Goal: Book appointment/travel/reservation

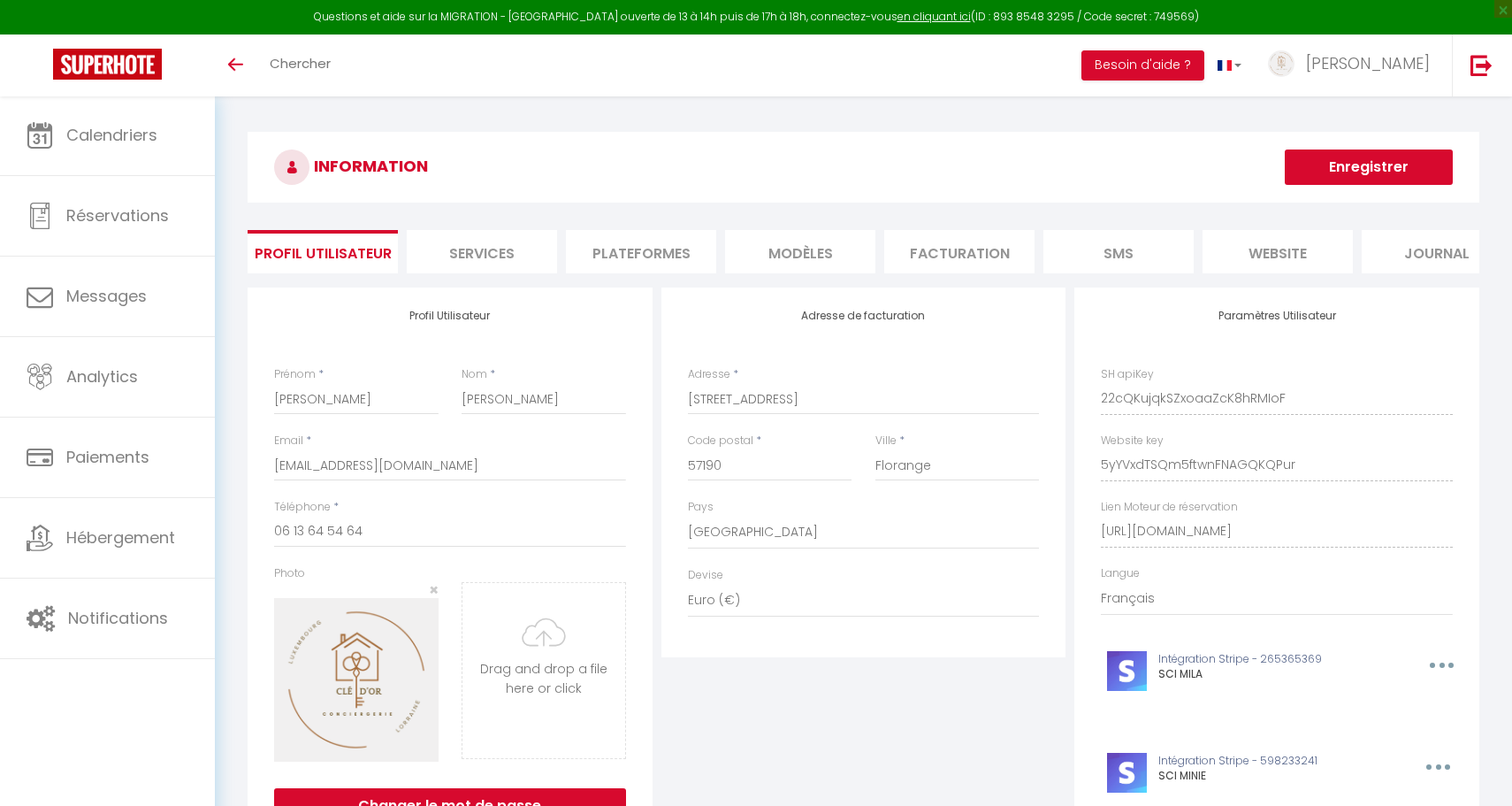
select select "28"
select select "fr"
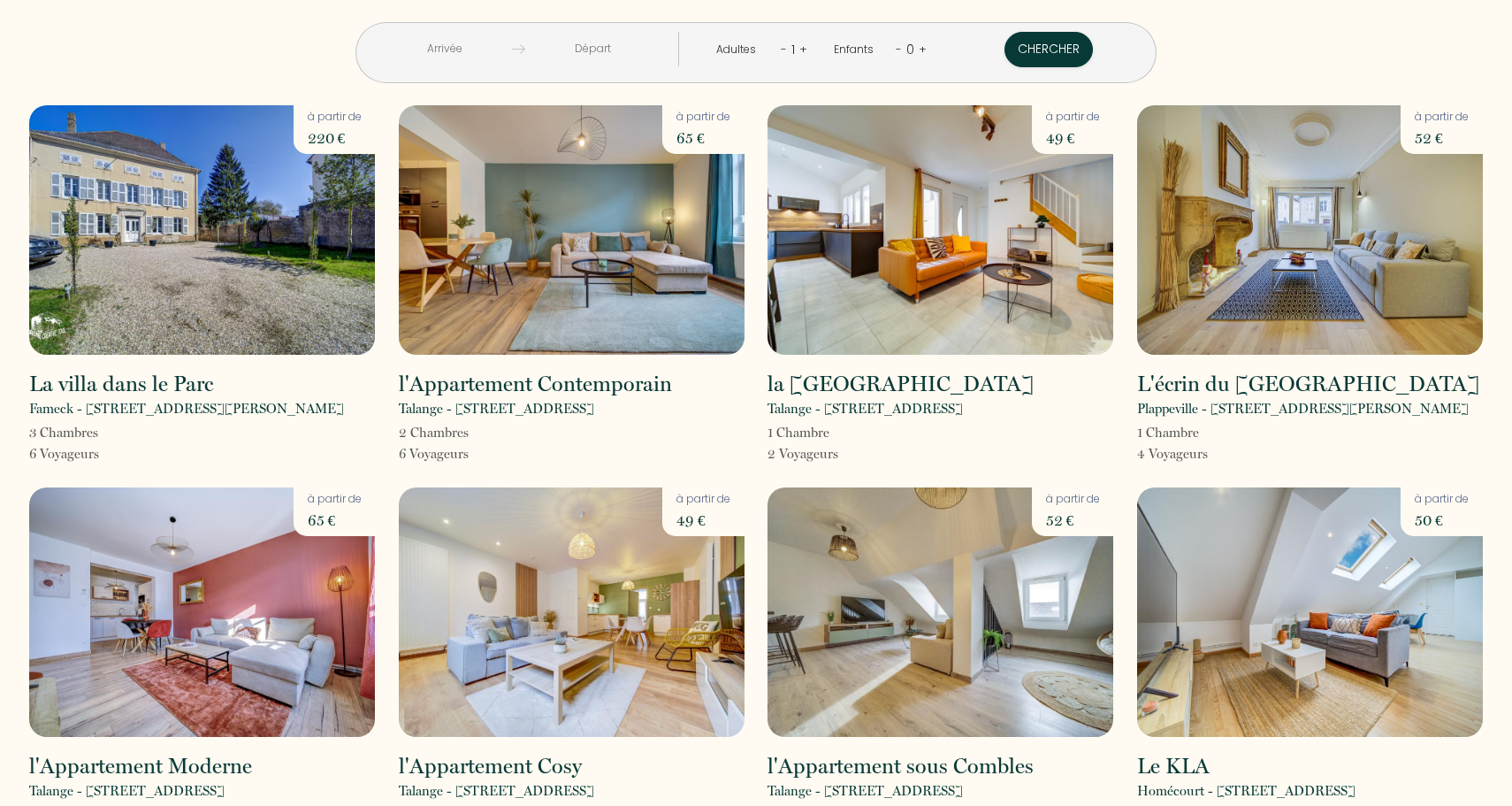
click at [488, 50] on input "text" at bounding box center [444, 49] width 135 height 35
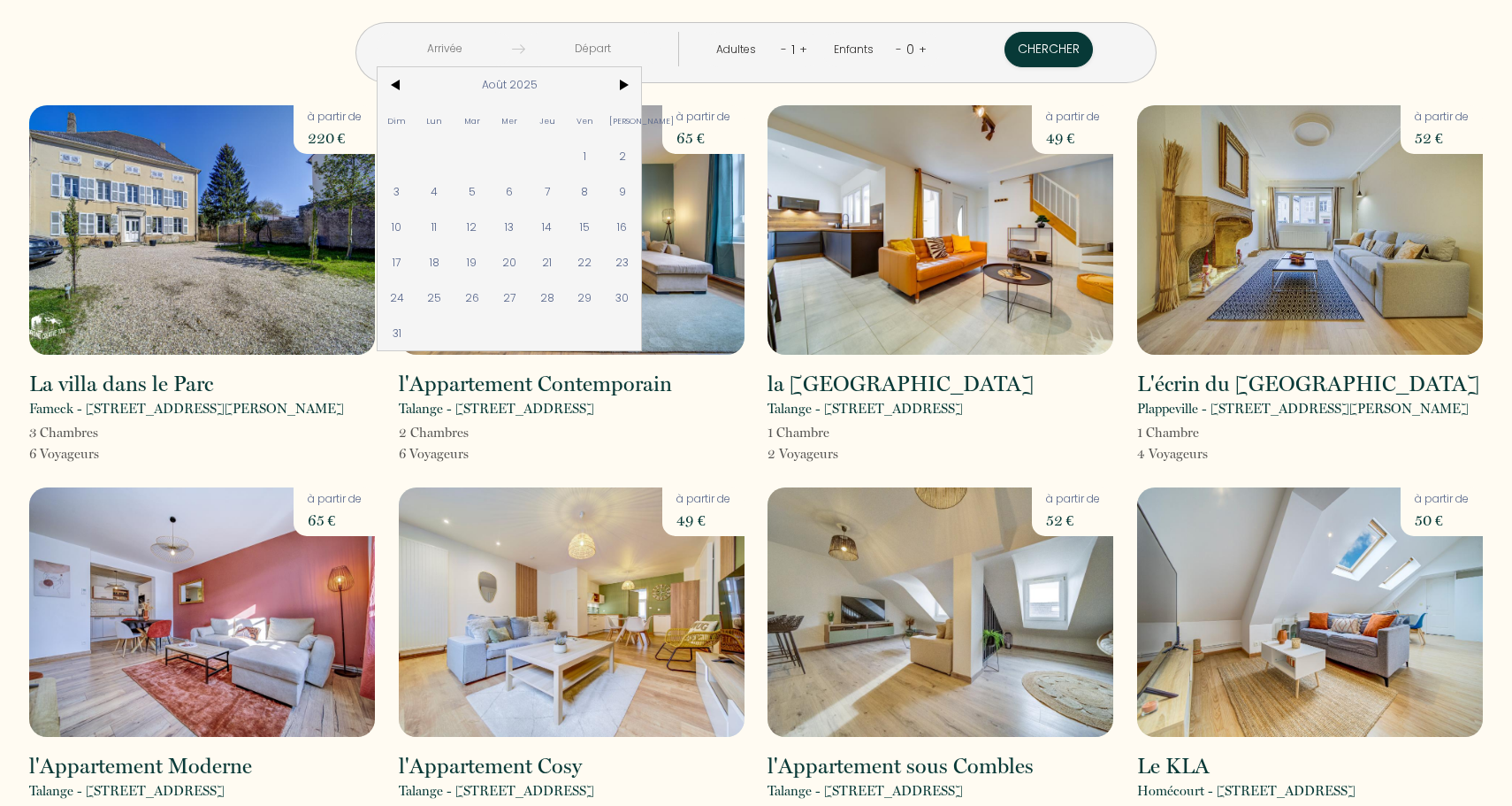
click at [894, 192] on img at bounding box center [940, 230] width 346 height 249
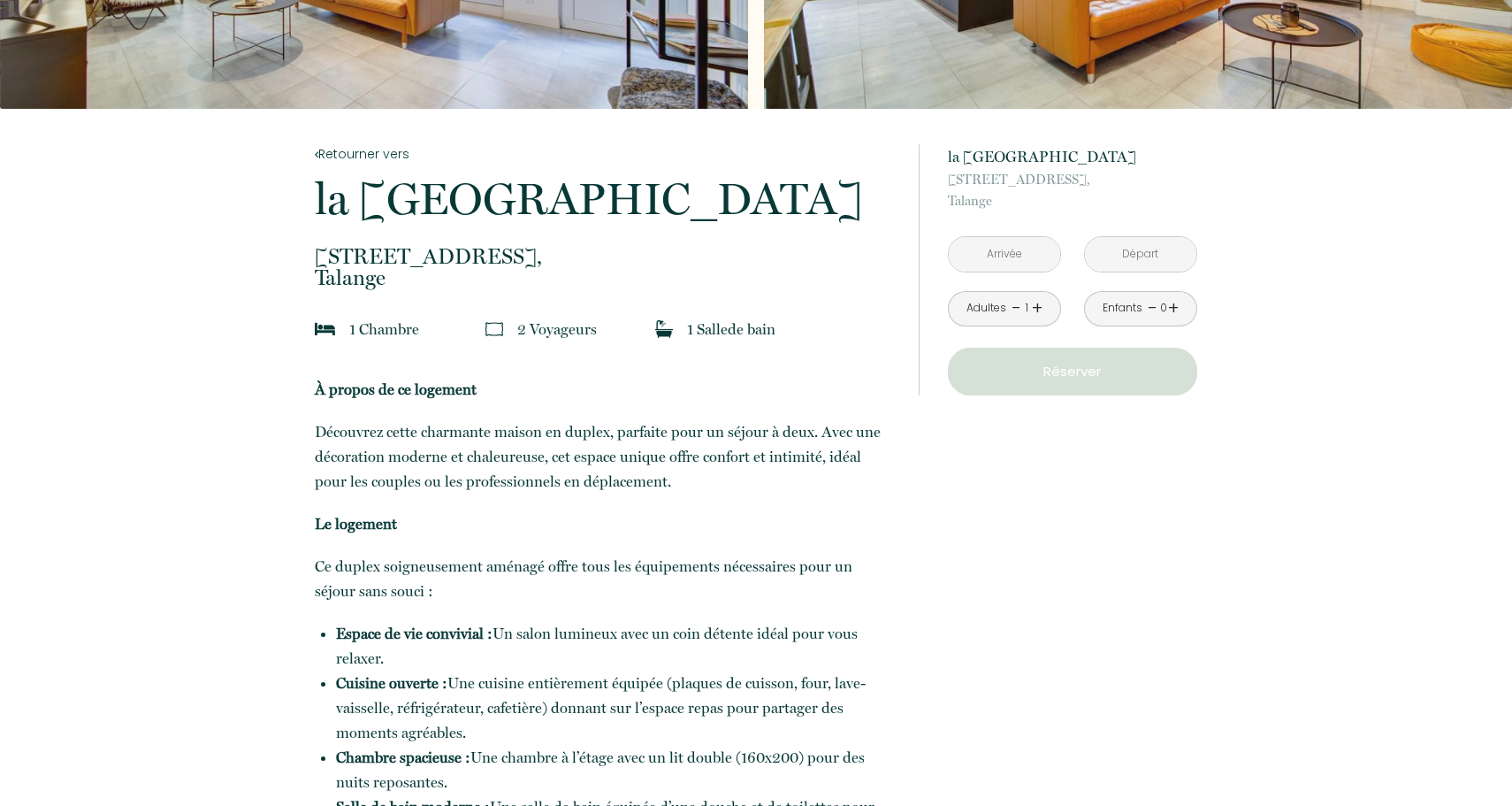
scroll to position [246, 0]
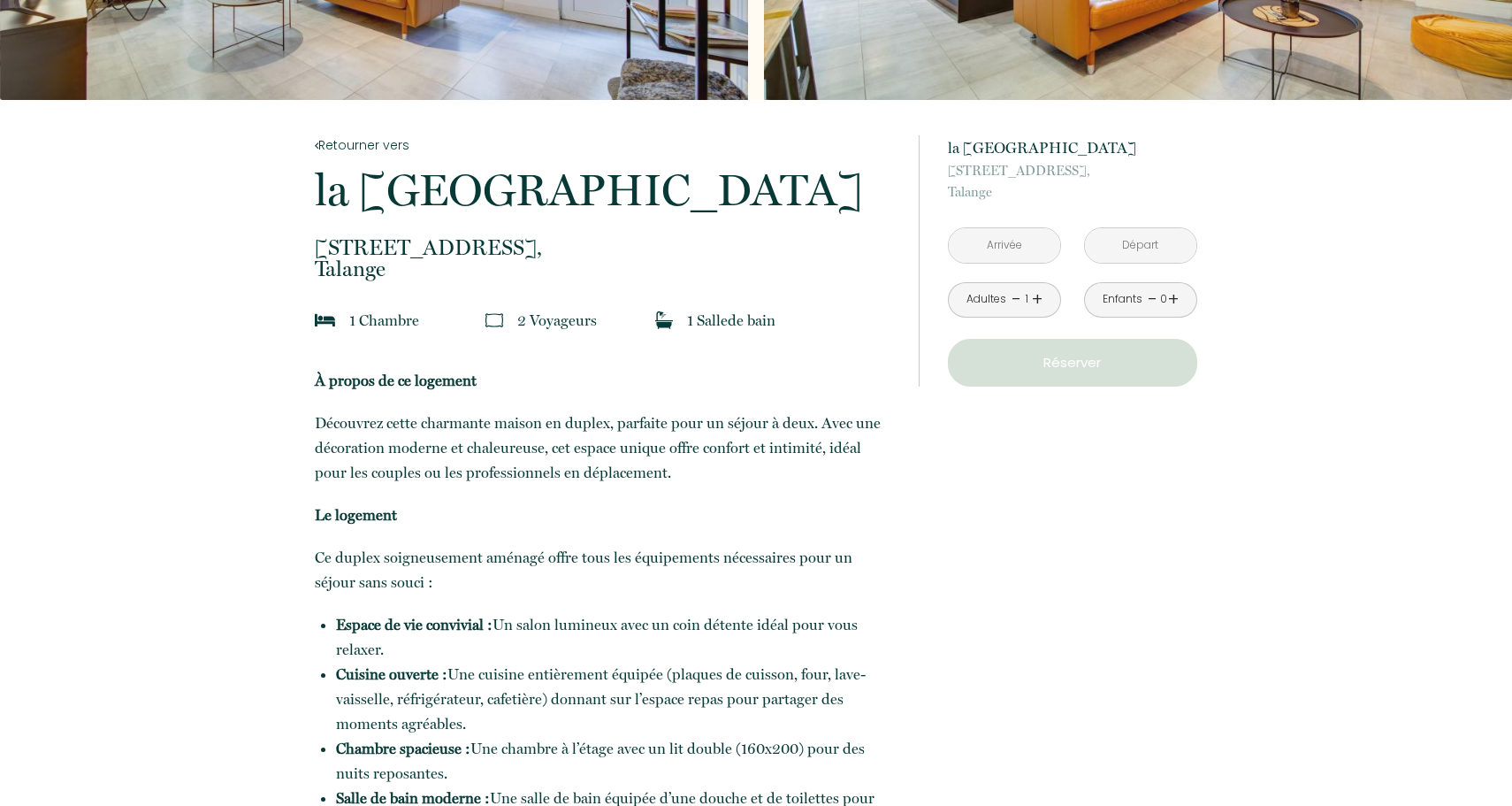
click at [981, 241] on input "text" at bounding box center [1004, 245] width 111 height 35
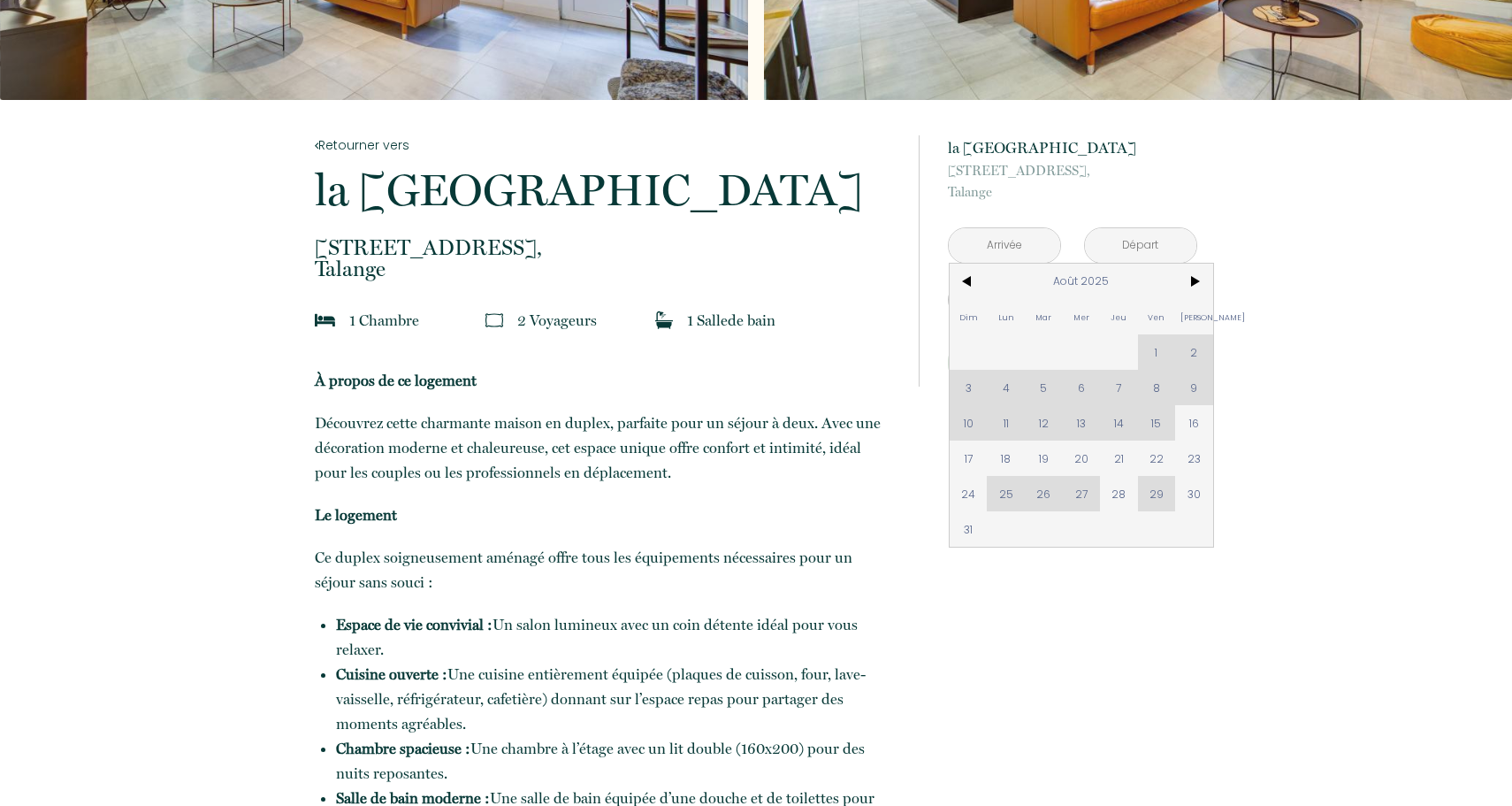
click at [1203, 425] on span "16" at bounding box center [1194, 422] width 38 height 35
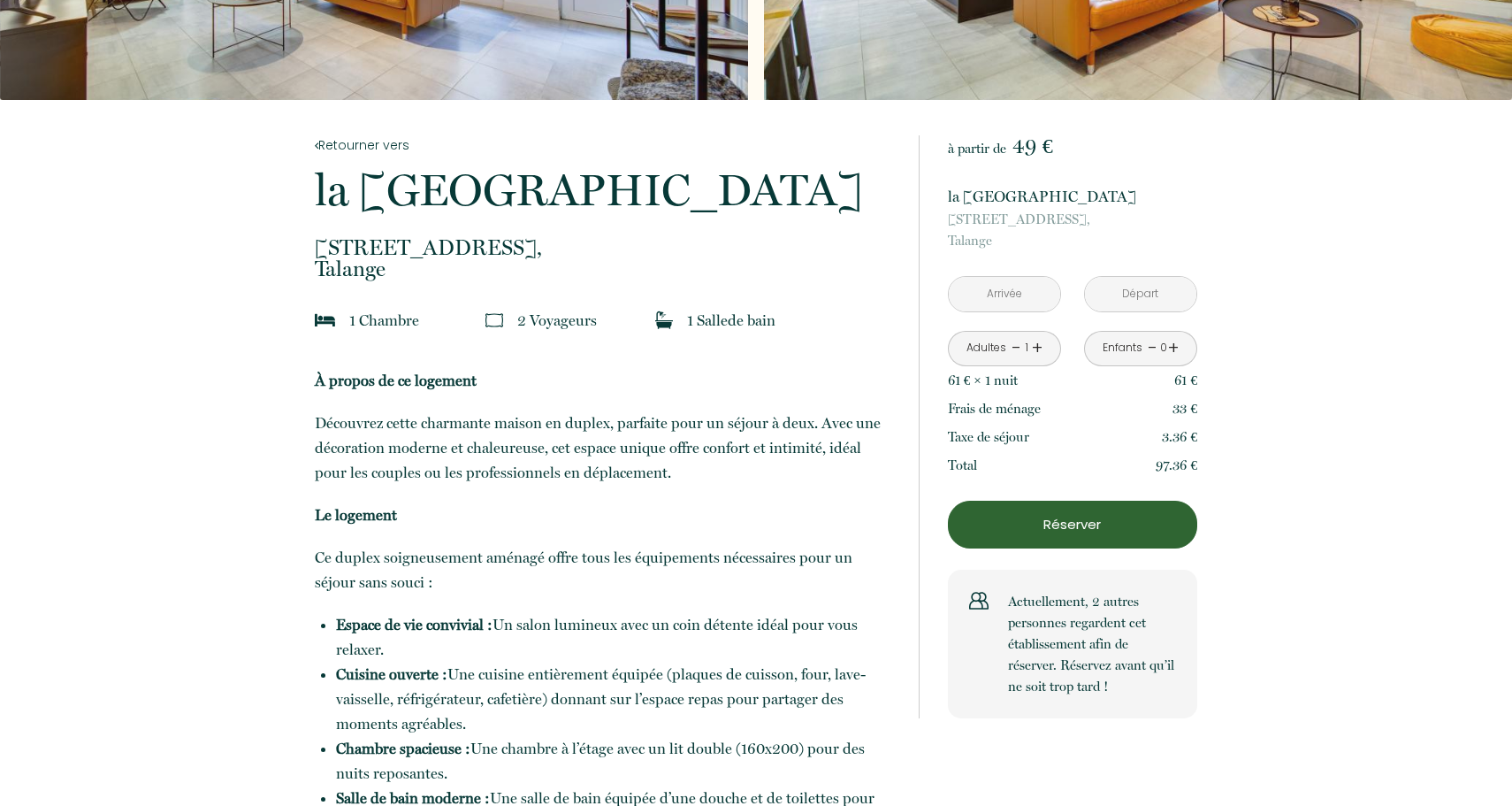
type input "[PERSON_NAME][DATE]"
click at [1125, 298] on input "Dim 17 Août 2025" at bounding box center [1140, 294] width 111 height 35
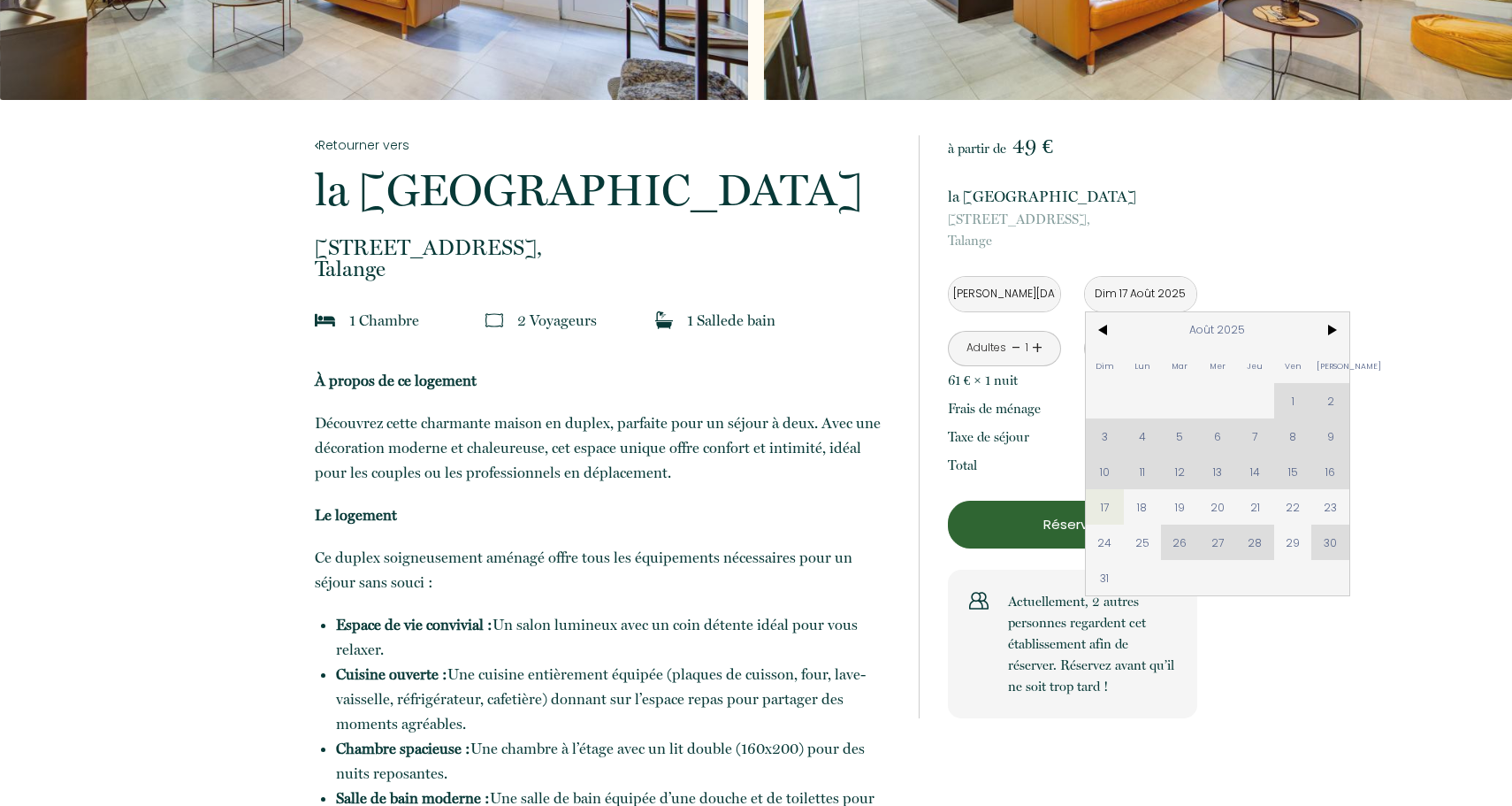
click at [1131, 506] on span "18" at bounding box center [1143, 506] width 38 height 35
type input "Lun 18 Août 2025"
